Goal: Register for event/course

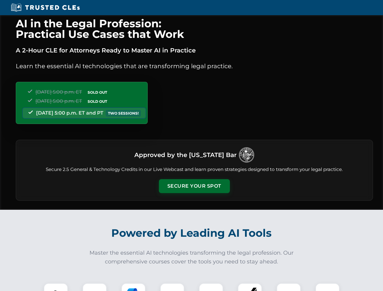
click at [194, 186] on button "Secure Your Spot" at bounding box center [194, 186] width 71 height 14
click at [56, 287] on img at bounding box center [56, 295] width 18 height 18
click at [95, 287] on div at bounding box center [94, 295] width 24 height 24
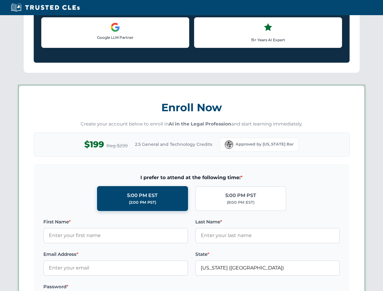
click at [172, 287] on label "Password *" at bounding box center [115, 286] width 145 height 7
